Goal: Transaction & Acquisition: Purchase product/service

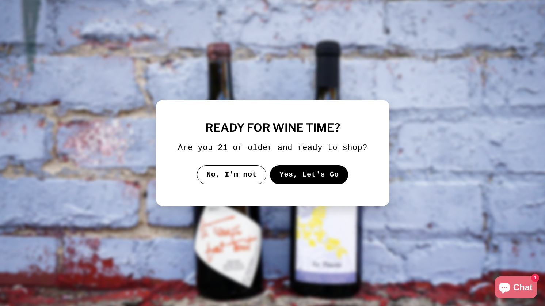
click at [303, 180] on button "Yes, Let's Go" at bounding box center [308, 174] width 78 height 19
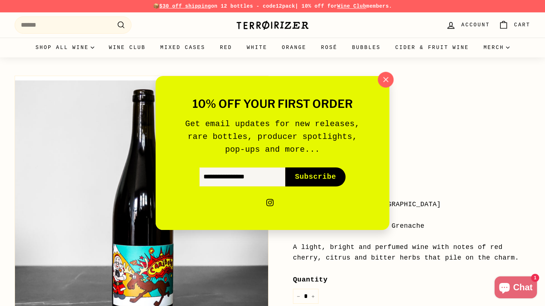
click at [387, 77] on icon "button" at bounding box center [385, 79] width 11 height 11
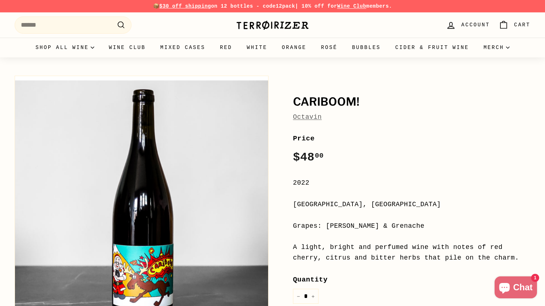
click at [301, 118] on link "Octavin" at bounding box center [307, 116] width 29 height 7
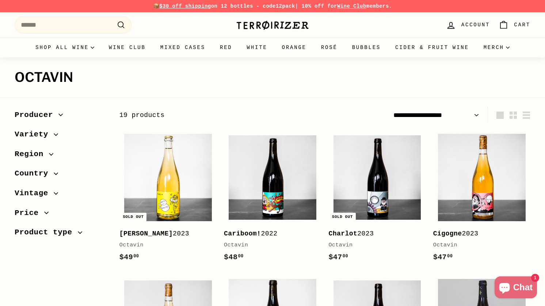
click at [193, 6] on span "$30 off shipping" at bounding box center [185, 6] width 52 height 6
click at [232, 7] on p "📦 $30 off shipping on 12 bottles - code 12pack | 10% off for Wine Club members." at bounding box center [272, 6] width 515 height 8
click at [280, 6] on strong "12pack" at bounding box center [285, 6] width 19 height 6
copy strong "12pack"
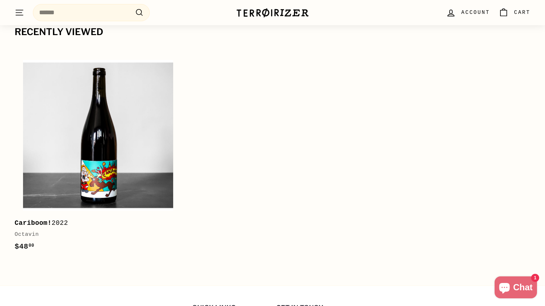
scroll to position [1053, 0]
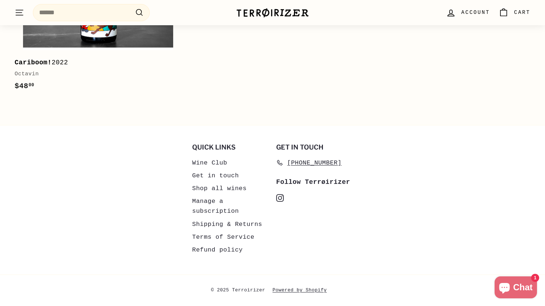
click at [221, 224] on link "Shipping & Returns" at bounding box center [227, 224] width 70 height 13
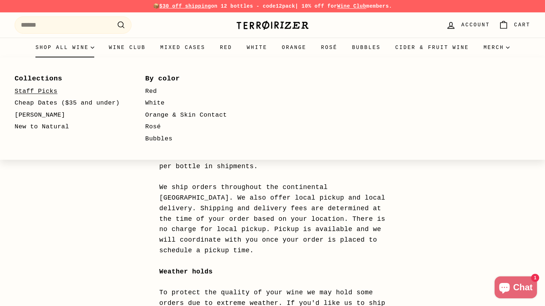
click at [44, 90] on link "Staff Picks" at bounding box center [70, 91] width 110 height 12
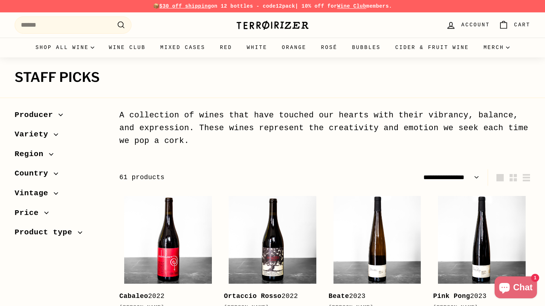
select select "**********"
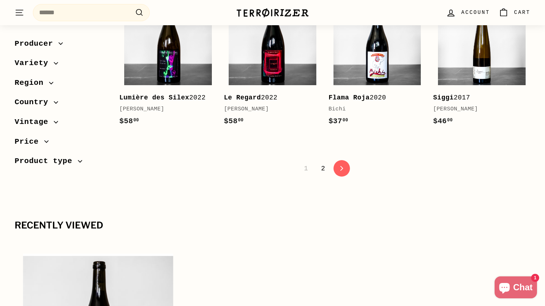
scroll to position [1537, 0]
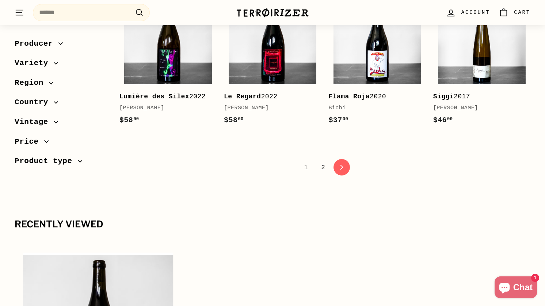
click at [49, 46] on span "Producer" at bounding box center [37, 44] width 44 height 12
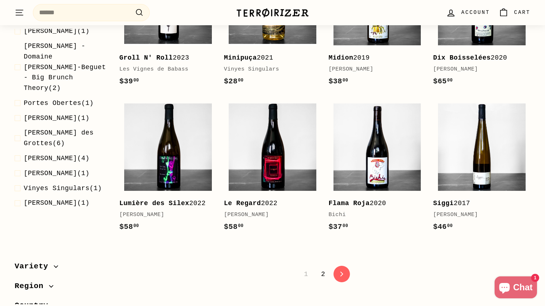
scroll to position [384, 0]
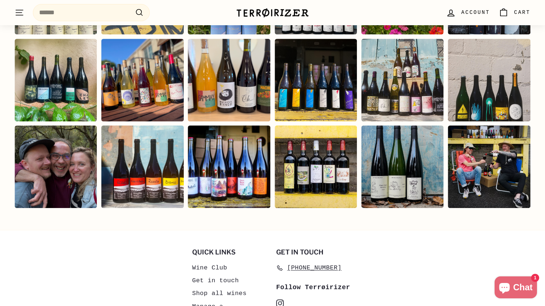
scroll to position [1545, 0]
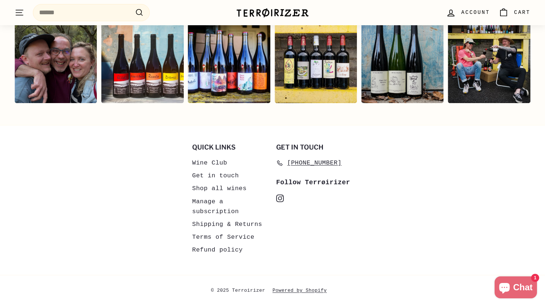
click at [226, 222] on link "Shipping & Returns" at bounding box center [227, 224] width 70 height 13
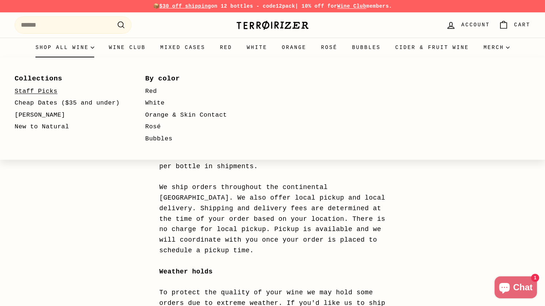
click at [45, 91] on link "Staff Picks" at bounding box center [70, 91] width 110 height 12
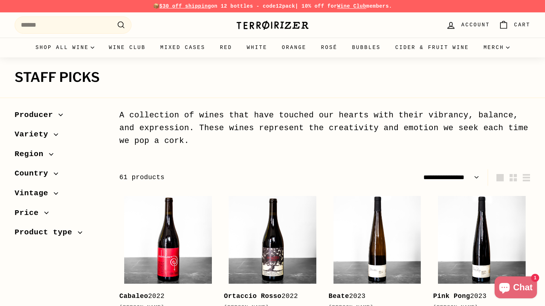
select select "**********"
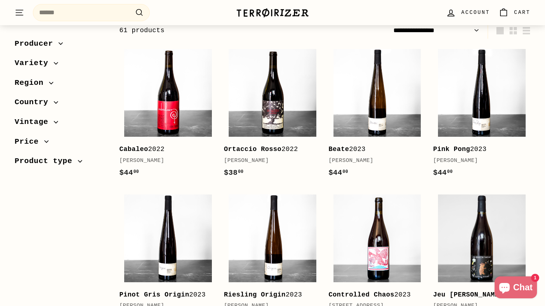
scroll to position [158, 0]
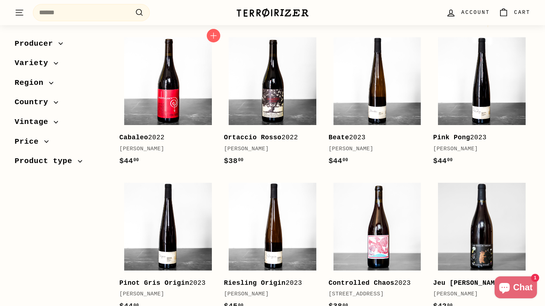
click at [135, 137] on b "Cabaleo" at bounding box center [133, 137] width 29 height 7
click at [251, 139] on b "Ortaccio Rosso" at bounding box center [253, 137] width 58 height 7
click at [345, 137] on b "Beate" at bounding box center [338, 137] width 20 height 7
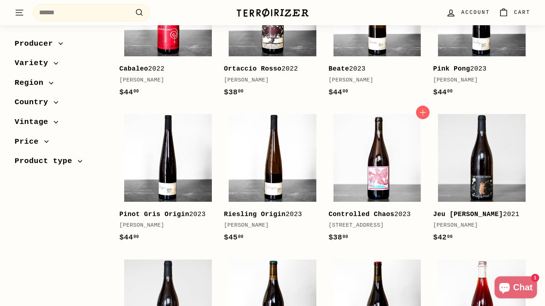
scroll to position [142, 0]
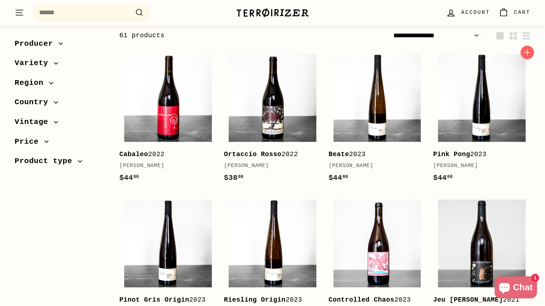
click at [459, 152] on b "Pink Pong" at bounding box center [451, 153] width 37 height 7
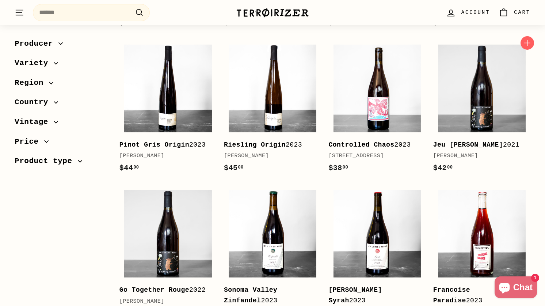
scroll to position [307, 0]
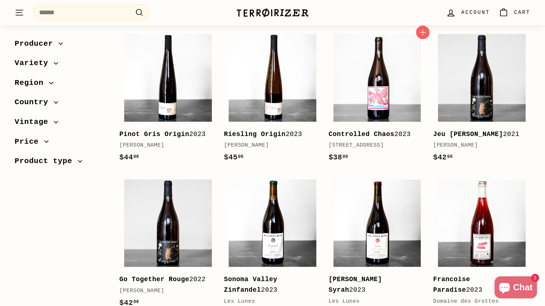
click at [372, 132] on b "Controlled Chaos" at bounding box center [361, 133] width 66 height 7
click at [457, 132] on b "Jeu de Rolle" at bounding box center [468, 133] width 70 height 7
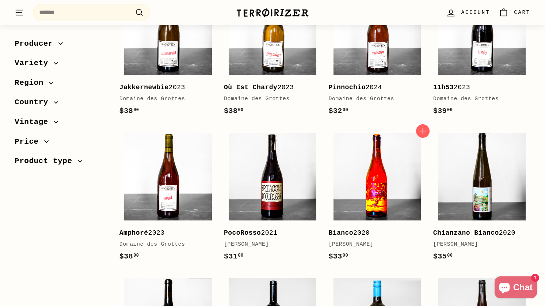
scroll to position [654, 0]
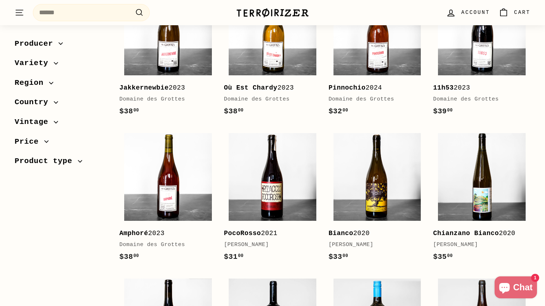
click at [267, 91] on b "Où Est Chardy" at bounding box center [250, 87] width 53 height 7
click at [449, 91] on b "11h53" at bounding box center [443, 87] width 20 height 7
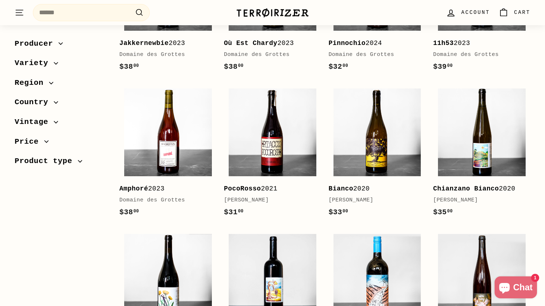
scroll to position [745, 0]
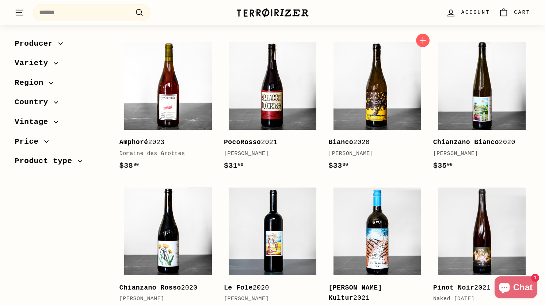
click at [363, 147] on div "Bianco 2020" at bounding box center [373, 142] width 90 height 11
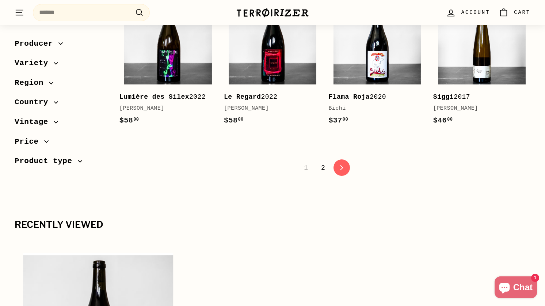
scroll to position [1518, 0]
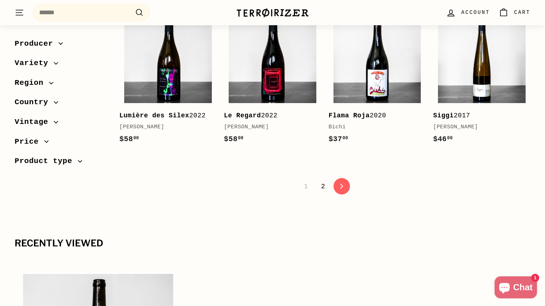
click at [323, 192] on link "2" at bounding box center [322, 186] width 13 height 12
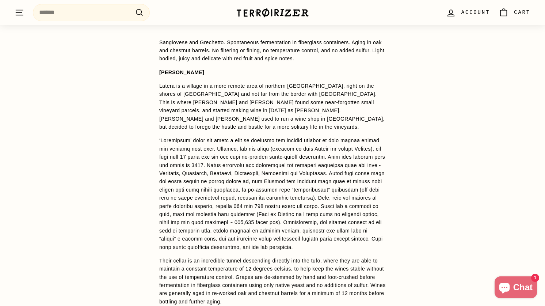
scroll to position [533, 0]
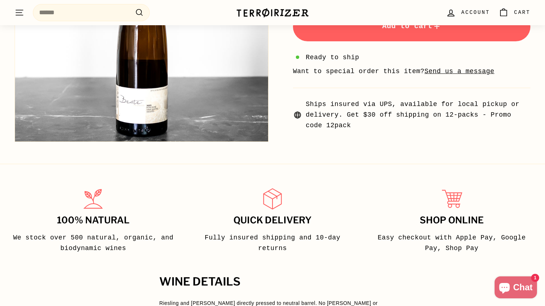
scroll to position [284, 0]
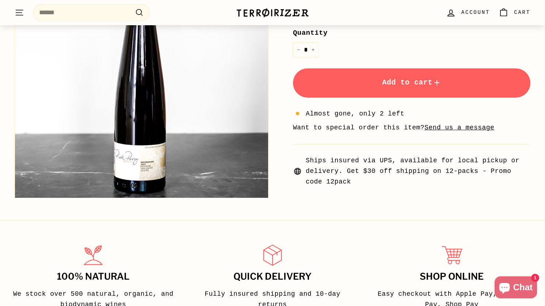
scroll to position [272, 0]
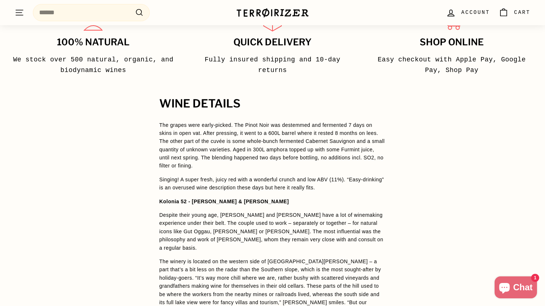
scroll to position [585, 0]
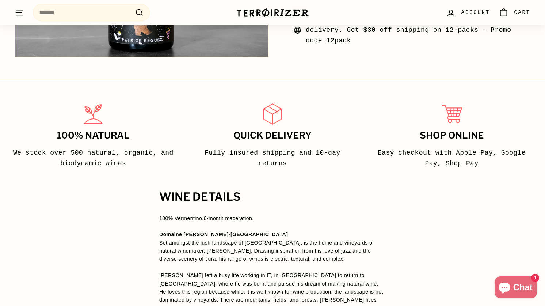
scroll to position [416, 0]
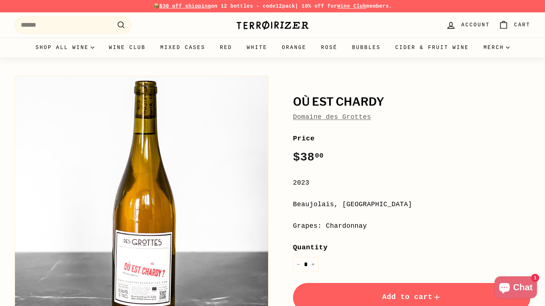
click at [396, 296] on span "Add to cart" at bounding box center [411, 296] width 59 height 8
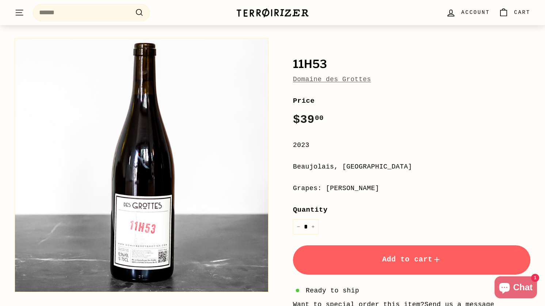
scroll to position [54, 0]
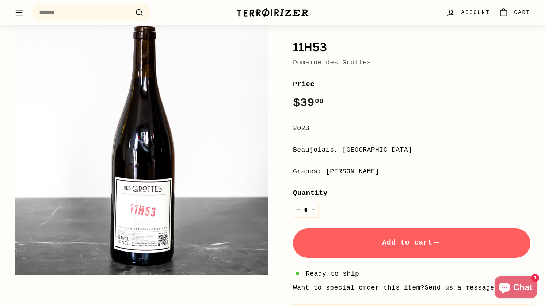
click at [415, 248] on button "Add to cart" at bounding box center [411, 242] width 237 height 29
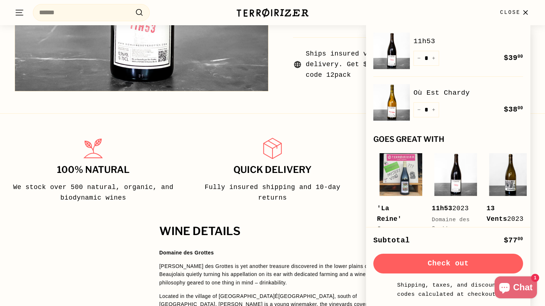
scroll to position [464, 0]
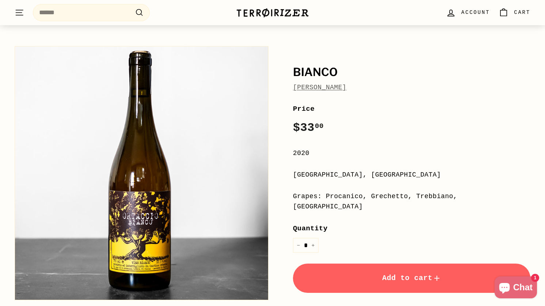
scroll to position [72, 0]
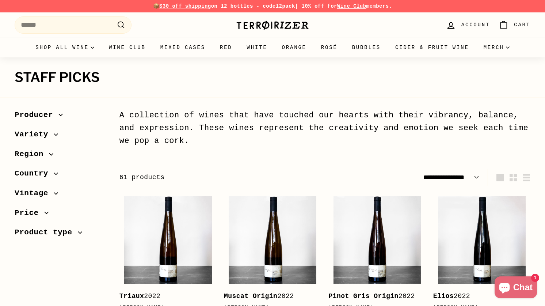
select select "**********"
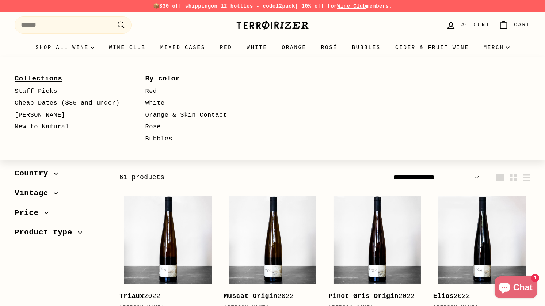
click at [46, 79] on link "Collections" at bounding box center [70, 78] width 110 height 13
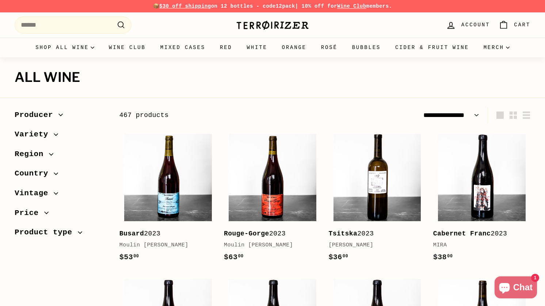
select select "**********"
click at [53, 115] on span "Producer" at bounding box center [37, 115] width 44 height 12
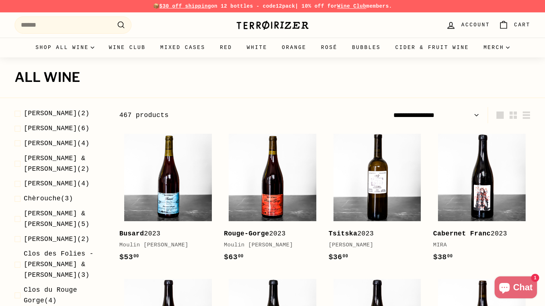
scroll to position [150, 0]
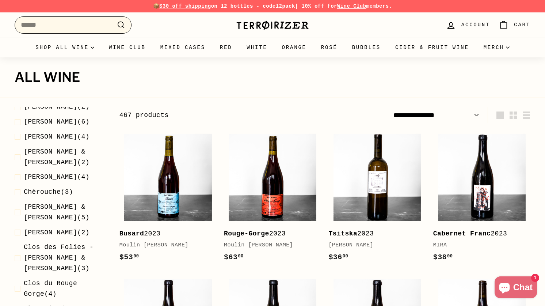
click at [91, 28] on input "Search" at bounding box center [73, 24] width 117 height 17
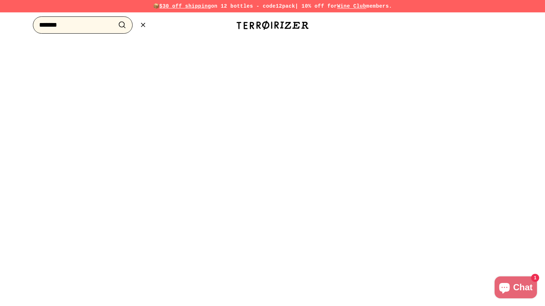
type input "*******"
click at [115, 19] on button ".cls-1{fill:none;stroke:#000;stroke-miterlimit:10;stroke-width:2px} Search" at bounding box center [122, 24] width 14 height 11
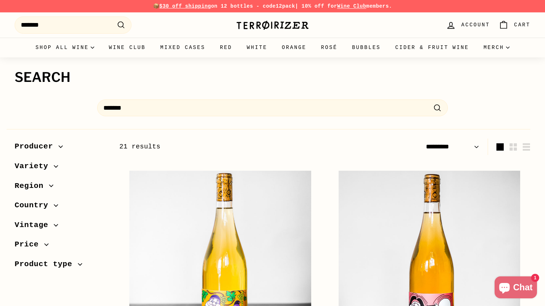
select select "*********"
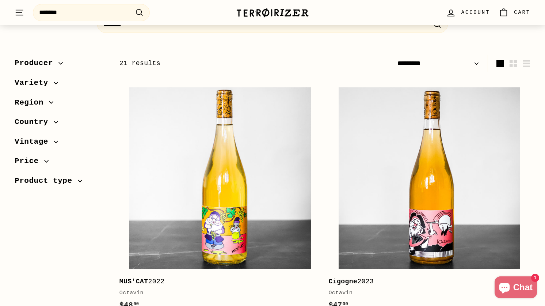
scroll to position [184, 0]
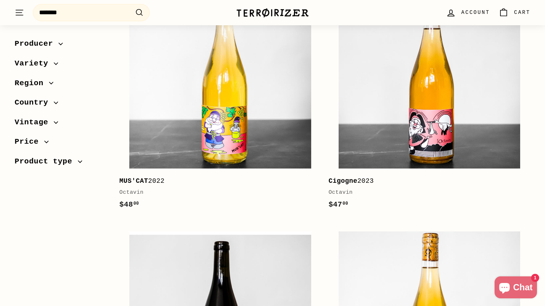
click at [134, 192] on div "Octavin" at bounding box center [216, 192] width 195 height 9
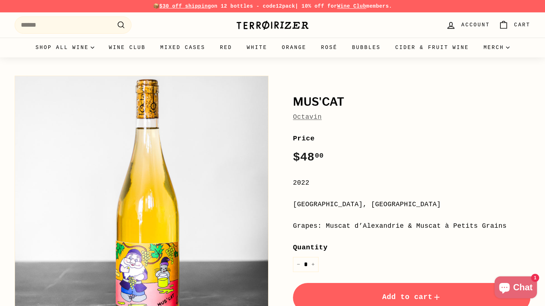
click at [314, 119] on link "Octavin" at bounding box center [307, 116] width 29 height 7
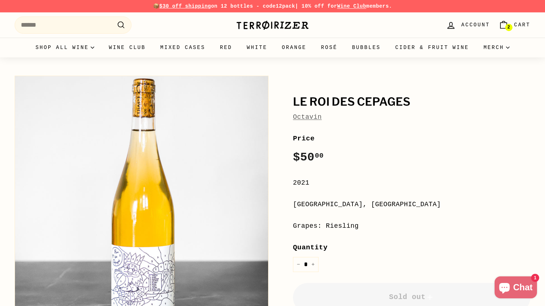
click at [306, 116] on link "Octavin" at bounding box center [307, 116] width 29 height 7
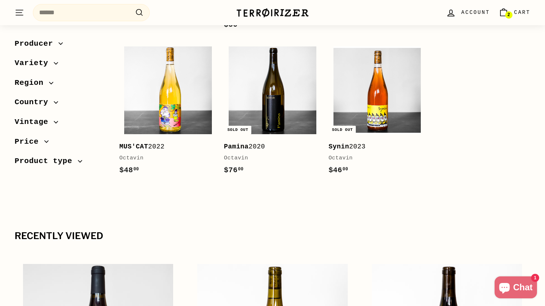
scroll to position [696, 0]
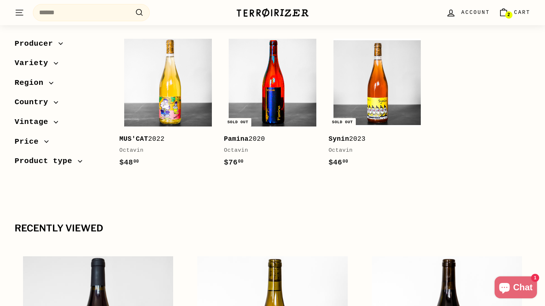
click at [284, 100] on img at bounding box center [272, 83] width 88 height 88
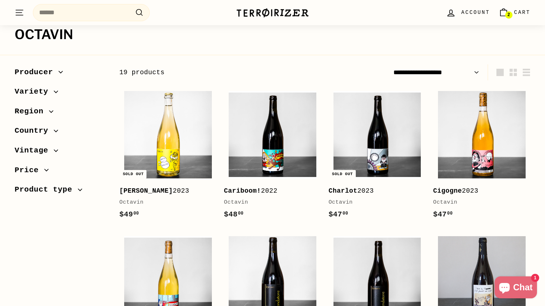
scroll to position [27, 0]
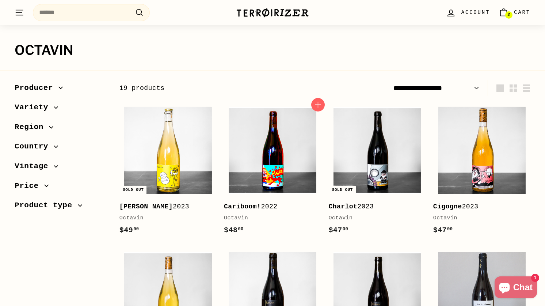
click at [280, 160] on img at bounding box center [272, 151] width 88 height 88
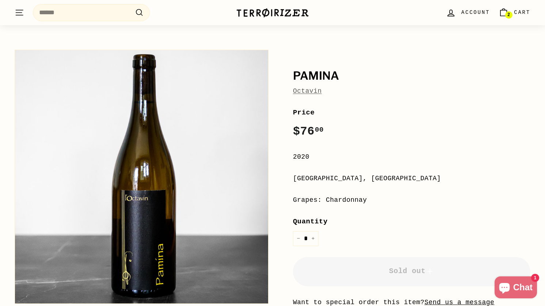
scroll to position [22, 0]
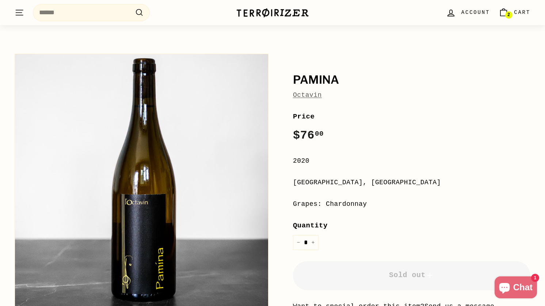
click at [317, 79] on h1 "Pamina" at bounding box center [411, 80] width 237 height 12
copy h1 "Pamina"
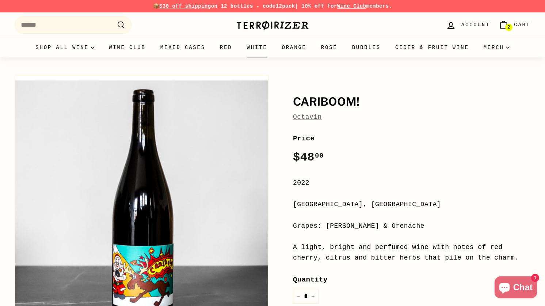
click at [258, 44] on link "White" at bounding box center [256, 48] width 35 height 20
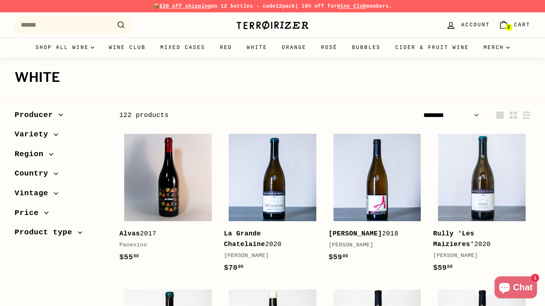
select select "******"
click at [45, 136] on span "Variety" at bounding box center [34, 134] width 39 height 12
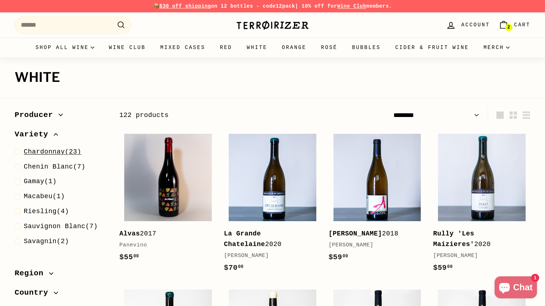
click at [42, 151] on span "Chardonnay" at bounding box center [44, 151] width 41 height 7
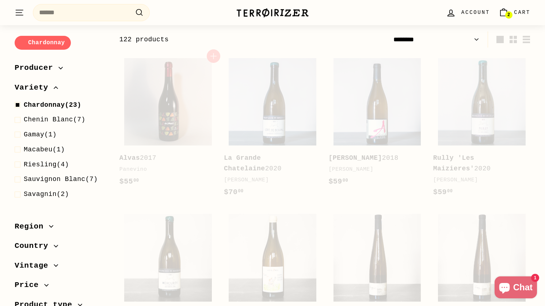
scroll to position [78, 0]
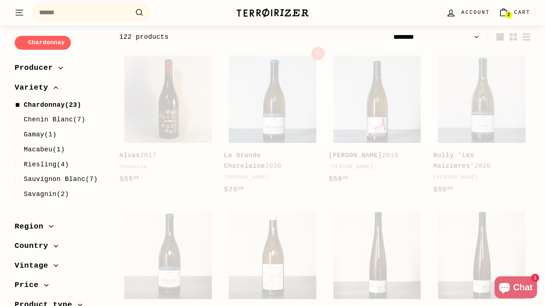
select select "******"
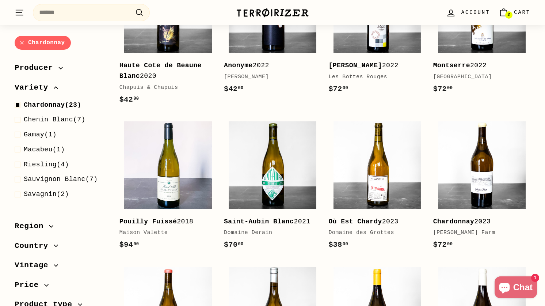
scroll to position [366, 0]
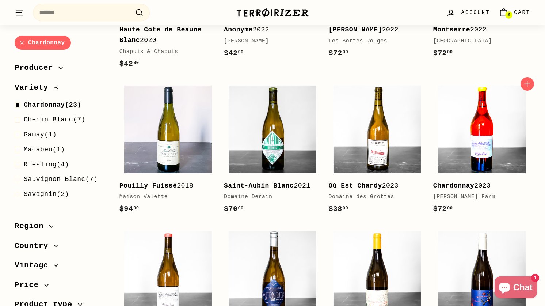
click at [505, 124] on img at bounding box center [482, 129] width 88 height 88
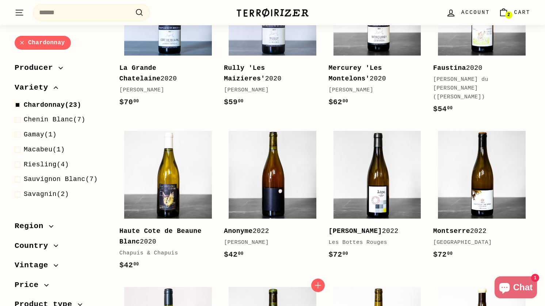
scroll to position [168, 0]
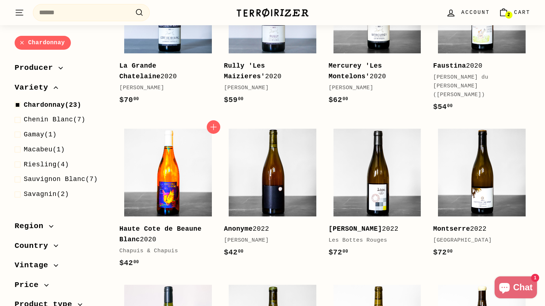
click at [172, 190] on img at bounding box center [168, 172] width 88 height 88
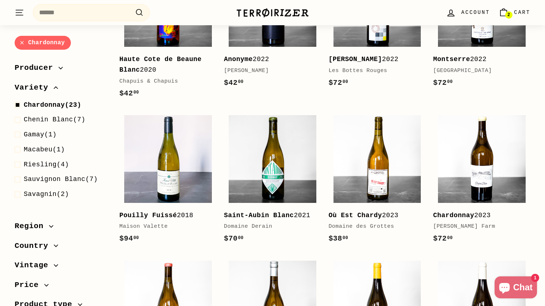
scroll to position [587, 0]
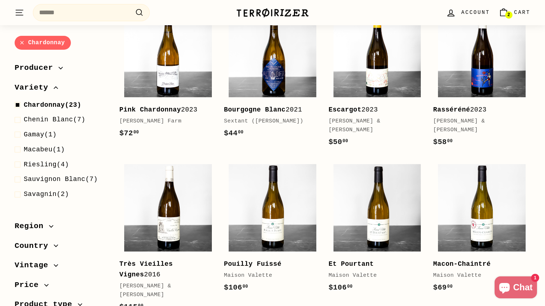
click at [41, 223] on span "Region" at bounding box center [32, 226] width 34 height 12
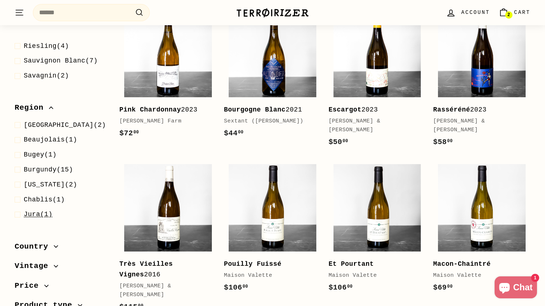
click at [40, 214] on span "Jura (1)" at bounding box center [38, 214] width 29 height 11
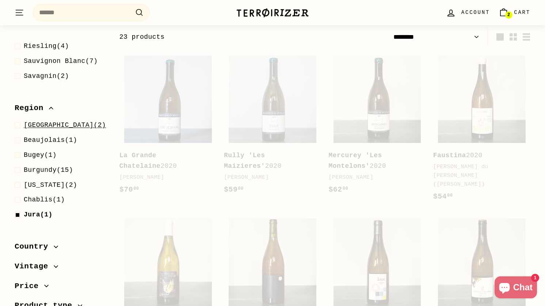
select select "******"
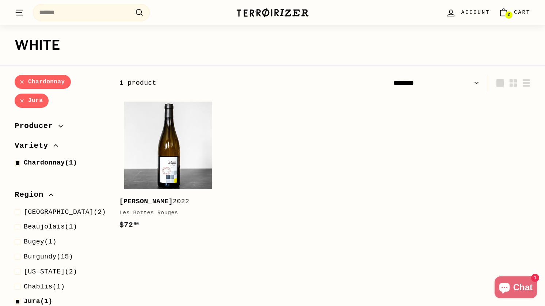
scroll to position [0, 0]
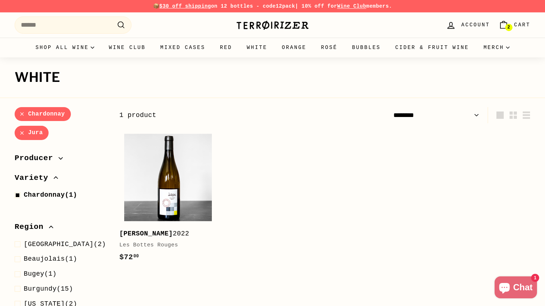
click at [32, 114] on link "Chardonnay" at bounding box center [43, 114] width 56 height 14
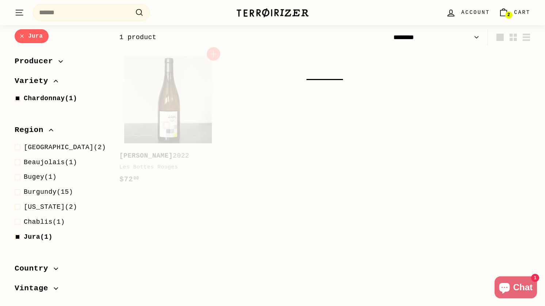
scroll to position [78, 0]
select select "******"
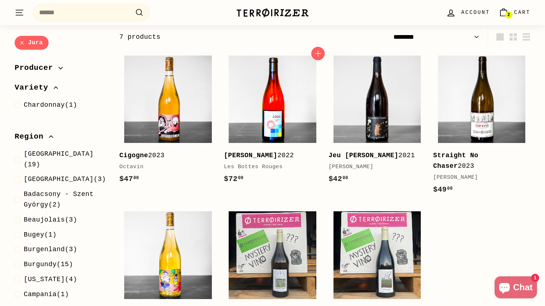
click at [270, 104] on img at bounding box center [272, 99] width 88 height 88
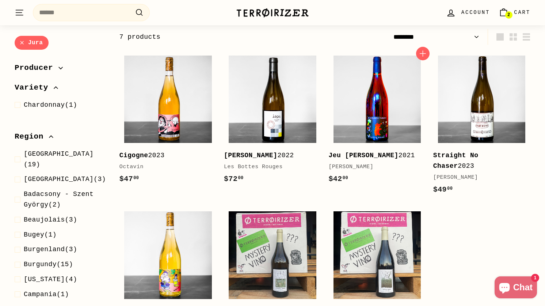
click at [355, 96] on img at bounding box center [377, 99] width 88 height 88
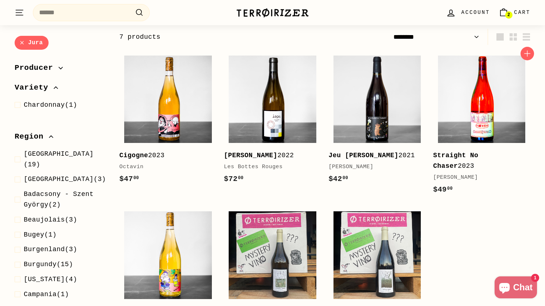
click at [442, 104] on img at bounding box center [482, 99] width 88 height 88
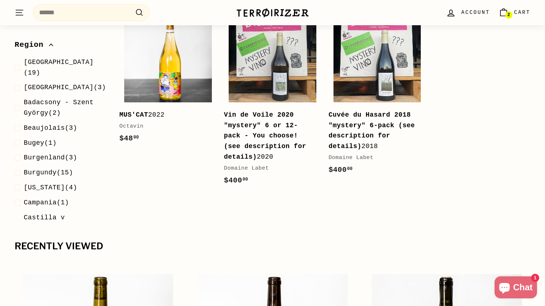
scroll to position [279, 0]
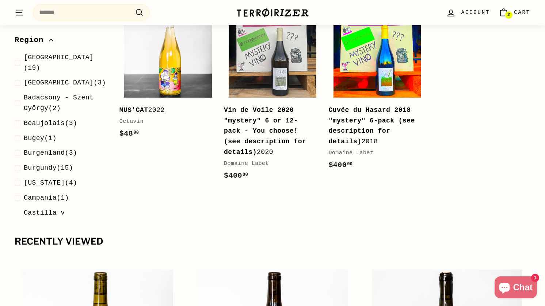
click at [350, 69] on img at bounding box center [377, 54] width 88 height 88
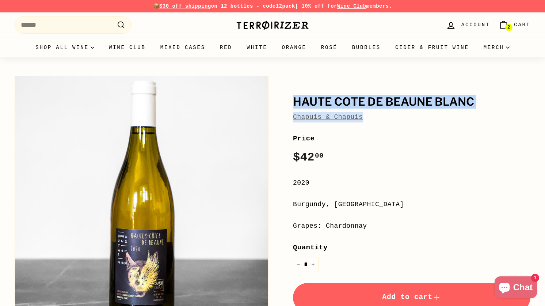
drag, startPoint x: 293, startPoint y: 99, endPoint x: 373, endPoint y: 114, distance: 82.0
click at [373, 114] on div "Haute Cote de Beaune Blanc Chapuis & Chapuis" at bounding box center [411, 109] width 237 height 26
copy div "Haute Cote de Beaune Blanc Chapuis & Chapuis"
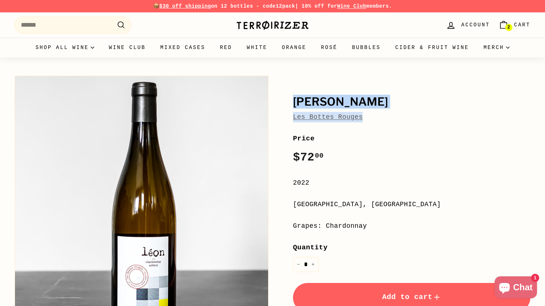
drag, startPoint x: 291, startPoint y: 92, endPoint x: 370, endPoint y: 114, distance: 82.3
click at [370, 114] on div "[PERSON_NAME] Bottes Rouges Price Regular price $72 00 $72.00 / 2022 [GEOGRAPHI…" at bounding box center [403, 236] width 254 height 329
copy div "[PERSON_NAME] Bottes Rouges"
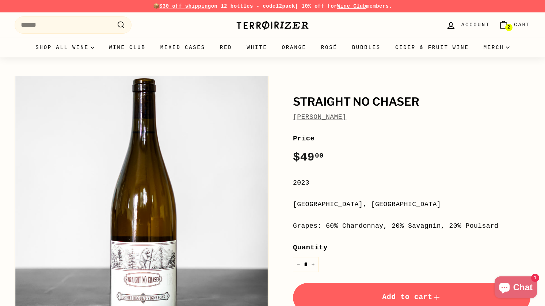
drag, startPoint x: 361, startPoint y: 119, endPoint x: 289, endPoint y: 102, distance: 74.6
click at [289, 102] on div "Straight No Chaser [PERSON_NAME] Price Regular price $49 00 $49.00 / 2023 [GEOG…" at bounding box center [403, 236] width 254 height 329
copy div "Straight No Chaser [PERSON_NAME]"
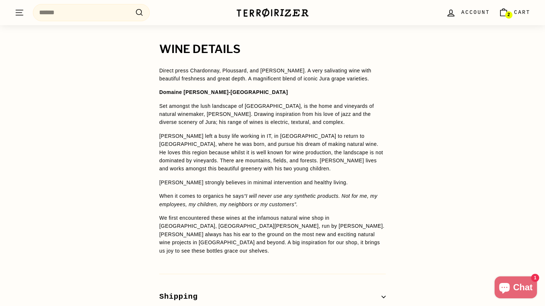
scroll to position [502, 0]
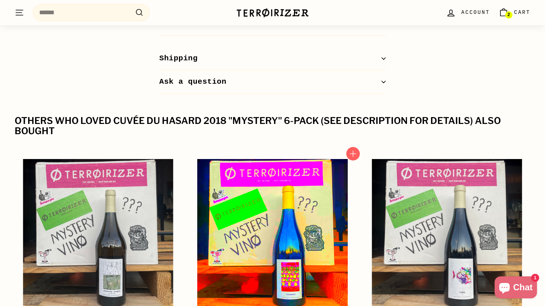
scroll to position [786, 0]
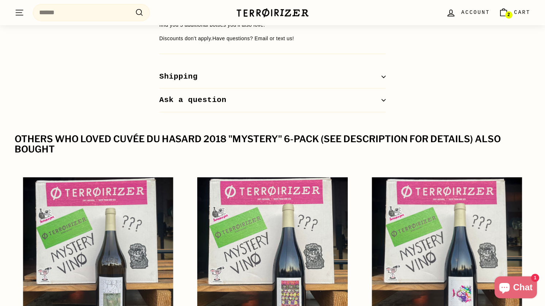
click at [314, 142] on div "Others who loved Cuvée du Hasard 2018 "mystery" 6-pack (see description for det…" at bounding box center [272, 144] width 515 height 20
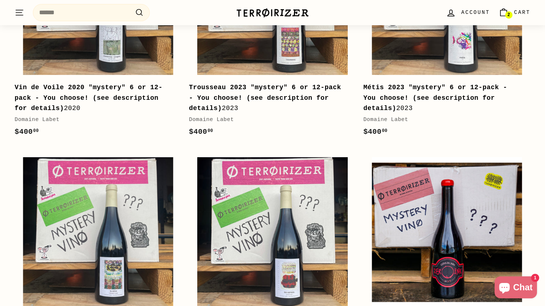
scroll to position [1067, 0]
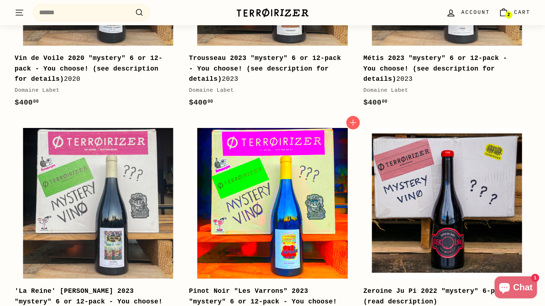
click at [289, 175] on img at bounding box center [272, 203] width 150 height 150
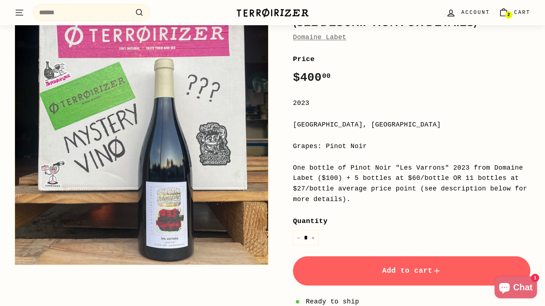
scroll to position [132, 0]
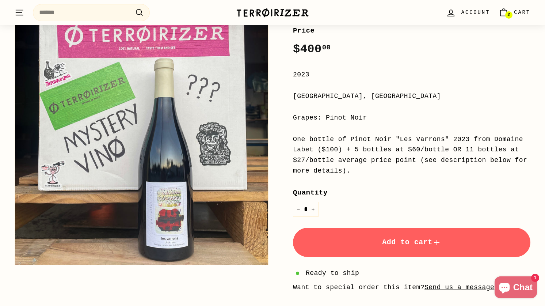
click at [453, 236] on button "Add to cart" at bounding box center [411, 241] width 237 height 29
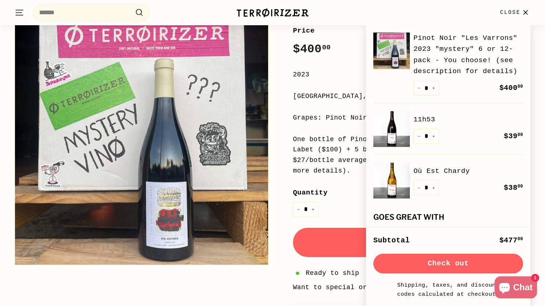
click at [442, 261] on button "Check out" at bounding box center [448, 263] width 150 height 20
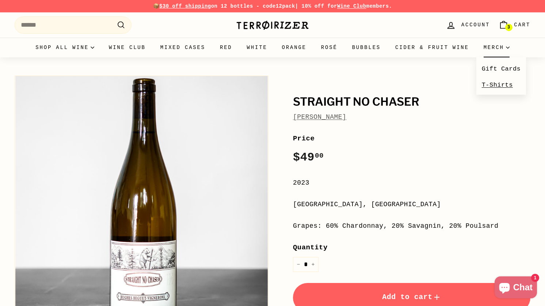
click at [490, 85] on link "T-Shirts" at bounding box center [501, 85] width 50 height 16
click at [163, 48] on link "Mixed Cases" at bounding box center [182, 48] width 59 height 20
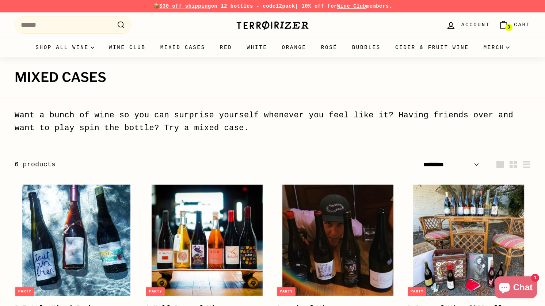
select select "******"
click at [124, 48] on link "Wine Club" at bounding box center [126, 48] width 51 height 20
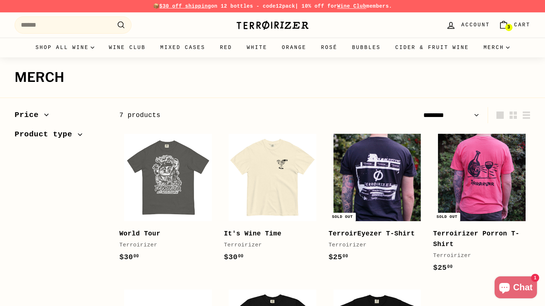
select select "******"
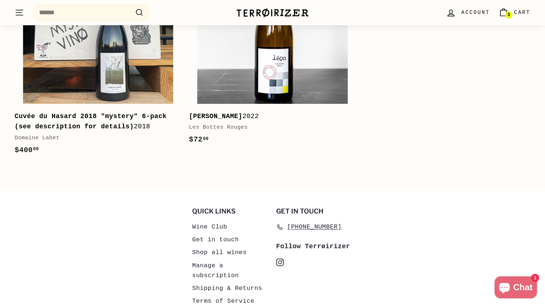
scroll to position [849, 0]
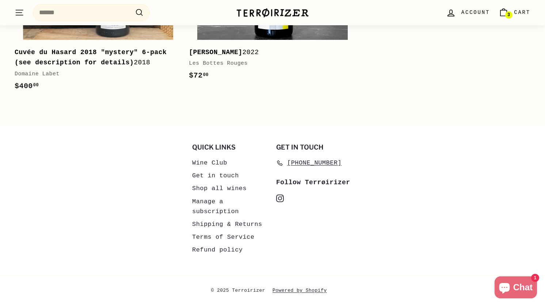
click at [216, 174] on link "Get in touch" at bounding box center [215, 175] width 47 height 13
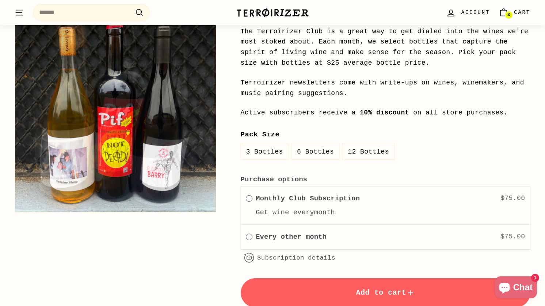
scroll to position [865, 0]
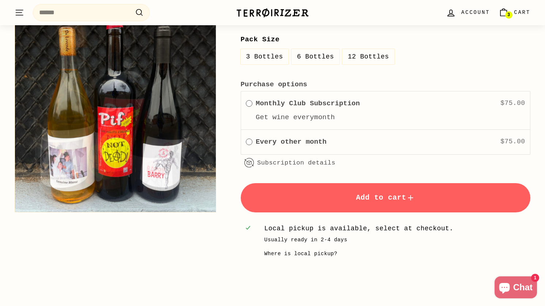
click at [321, 53] on label "6 Bottles" at bounding box center [315, 57] width 48 height 16
click at [370, 58] on label "12 Bottles" at bounding box center [368, 57] width 52 height 16
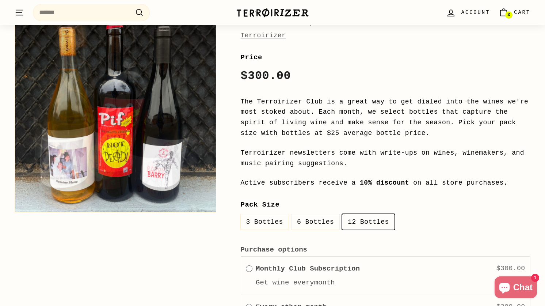
scroll to position [692, 0]
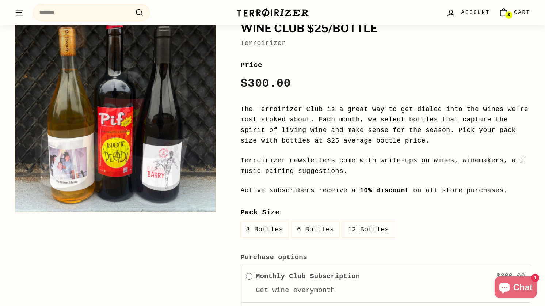
click at [321, 232] on label "6 Bottles" at bounding box center [315, 230] width 48 height 16
click at [282, 229] on label "3 Bottles" at bounding box center [265, 230] width 48 height 16
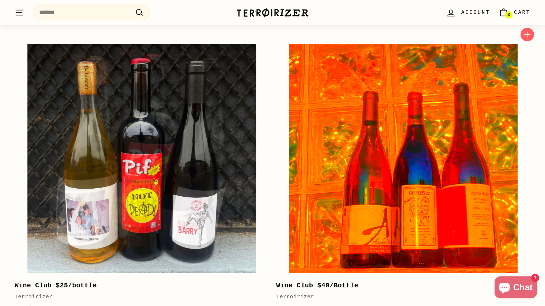
scroll to position [446, 0]
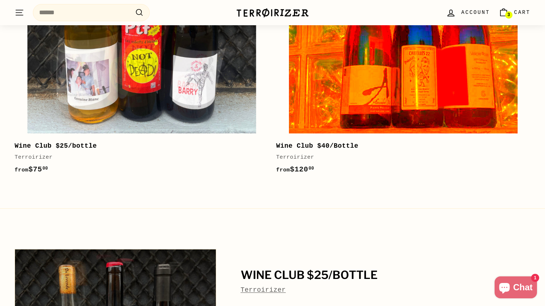
click at [370, 90] on img at bounding box center [403, 18] width 228 height 228
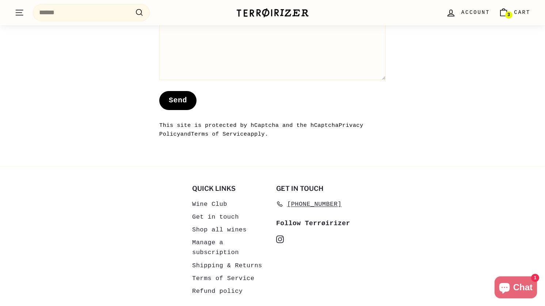
scroll to position [722, 0]
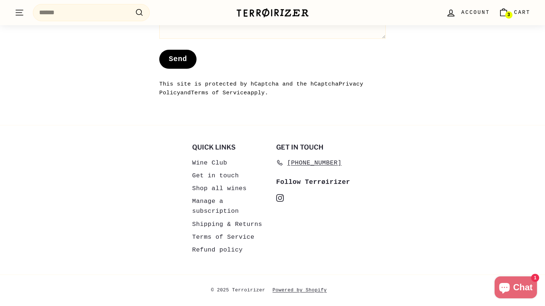
click at [219, 226] on link "Shipping & Returns" at bounding box center [227, 224] width 70 height 13
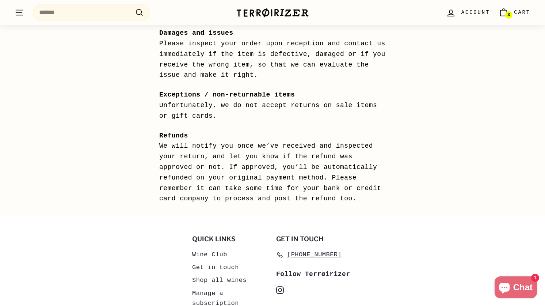
scroll to position [758, 0]
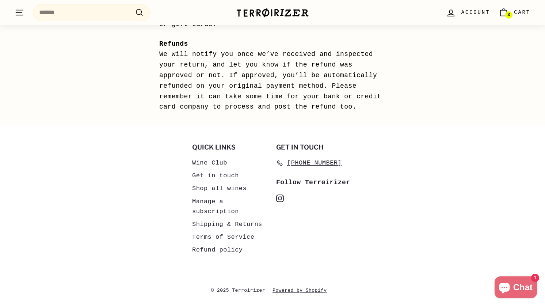
click at [215, 189] on link "Shop all wines" at bounding box center [219, 188] width 54 height 13
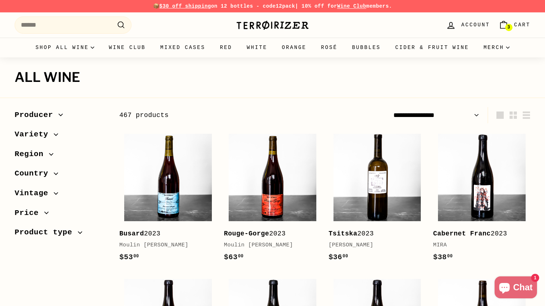
click at [439, 113] on select "**********" at bounding box center [436, 115] width 92 height 16
select select "**********"
click at [390, 107] on select "**********" at bounding box center [436, 115] width 92 height 16
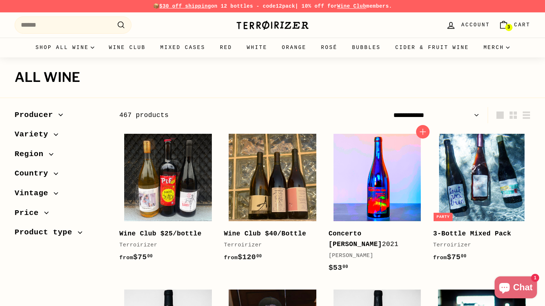
click at [365, 184] on img at bounding box center [377, 178] width 88 height 88
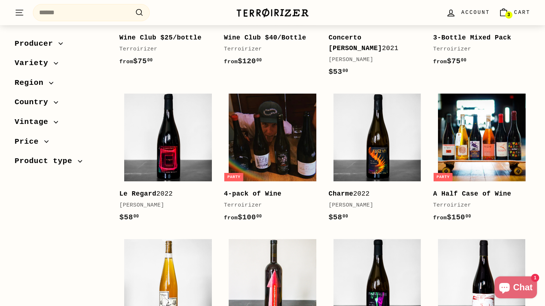
scroll to position [238, 0]
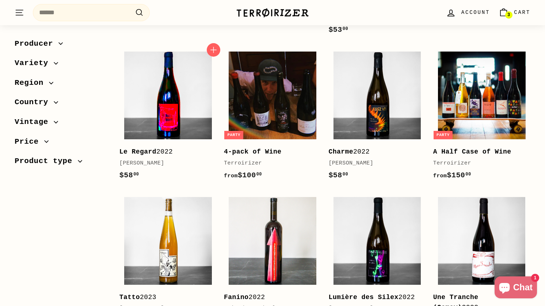
click at [181, 87] on img at bounding box center [168, 95] width 88 height 88
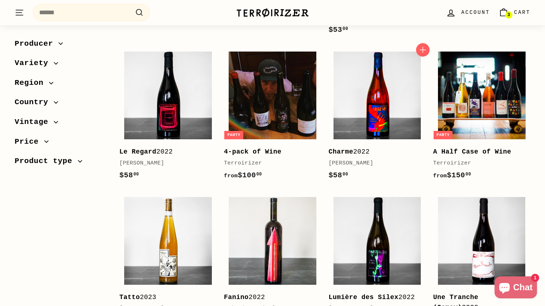
click at [367, 99] on img at bounding box center [377, 95] width 88 height 88
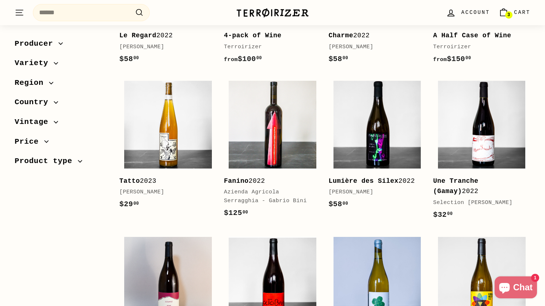
scroll to position [383, 0]
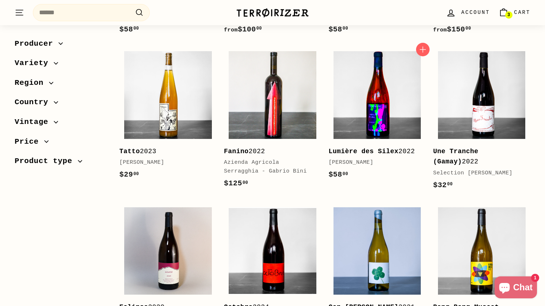
click at [374, 100] on img at bounding box center [377, 95] width 88 height 88
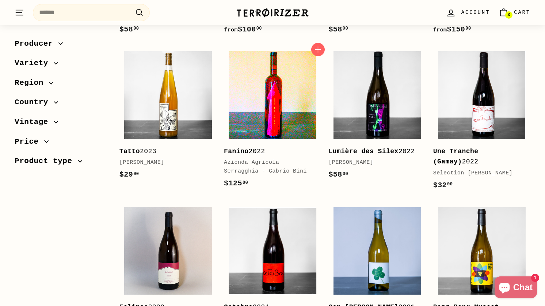
click at [295, 101] on img at bounding box center [272, 95] width 88 height 88
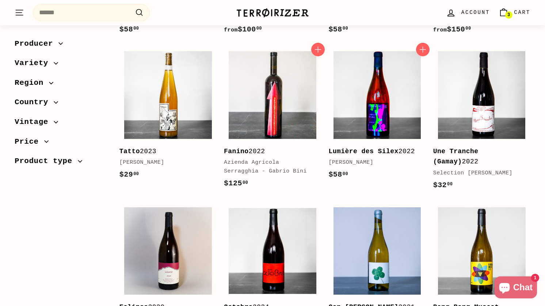
scroll to position [388, 0]
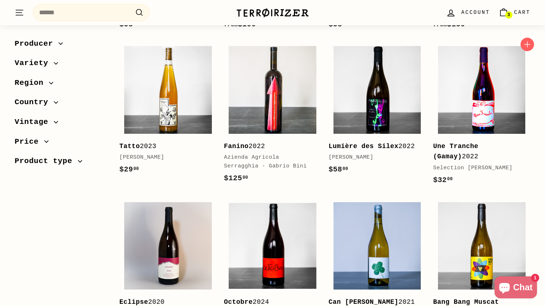
click at [492, 85] on img at bounding box center [482, 90] width 88 height 88
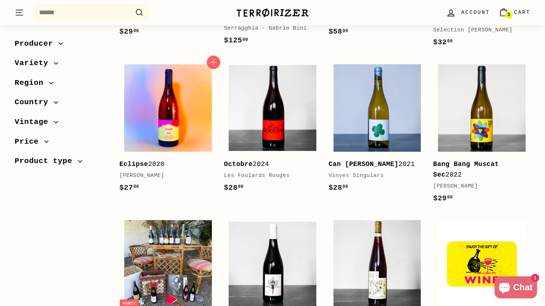
scroll to position [534, 0]
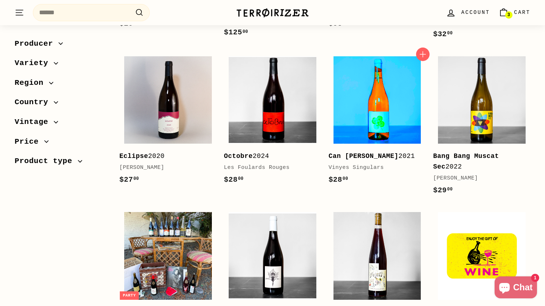
click at [349, 100] on img at bounding box center [377, 100] width 88 height 88
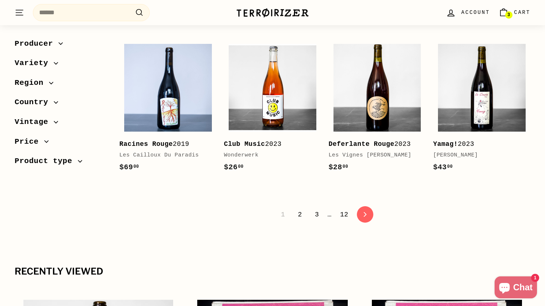
scroll to position [1544, 0]
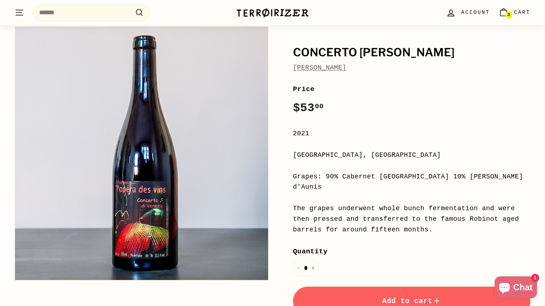
scroll to position [58, 0]
